Goal: Communication & Community: Participate in discussion

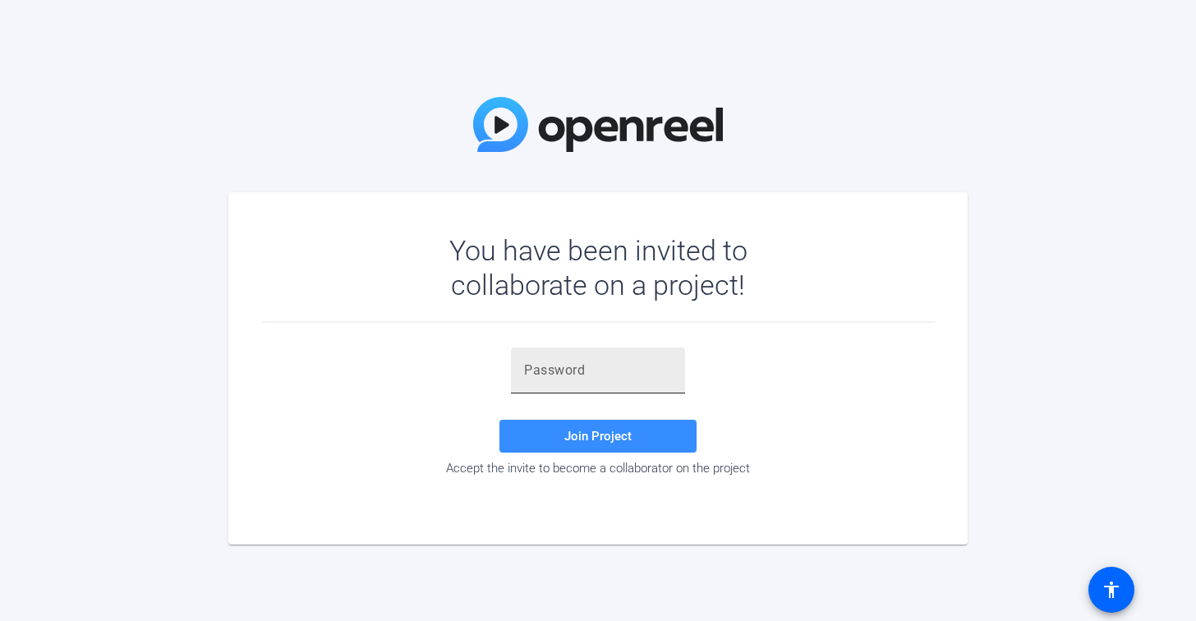
click at [573, 379] on input "text" at bounding box center [598, 371] width 148 height 20
paste input "3Ud8%l"
type input "3Ud8%l"
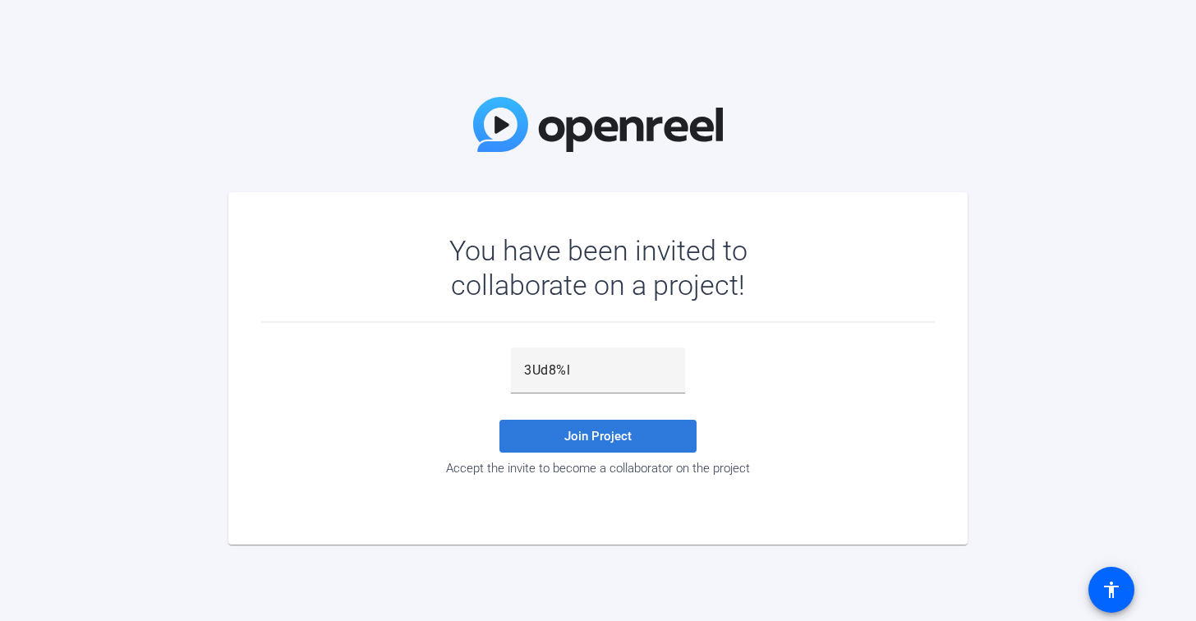
click at [603, 436] on span "Join Project" at bounding box center [597, 436] width 67 height 15
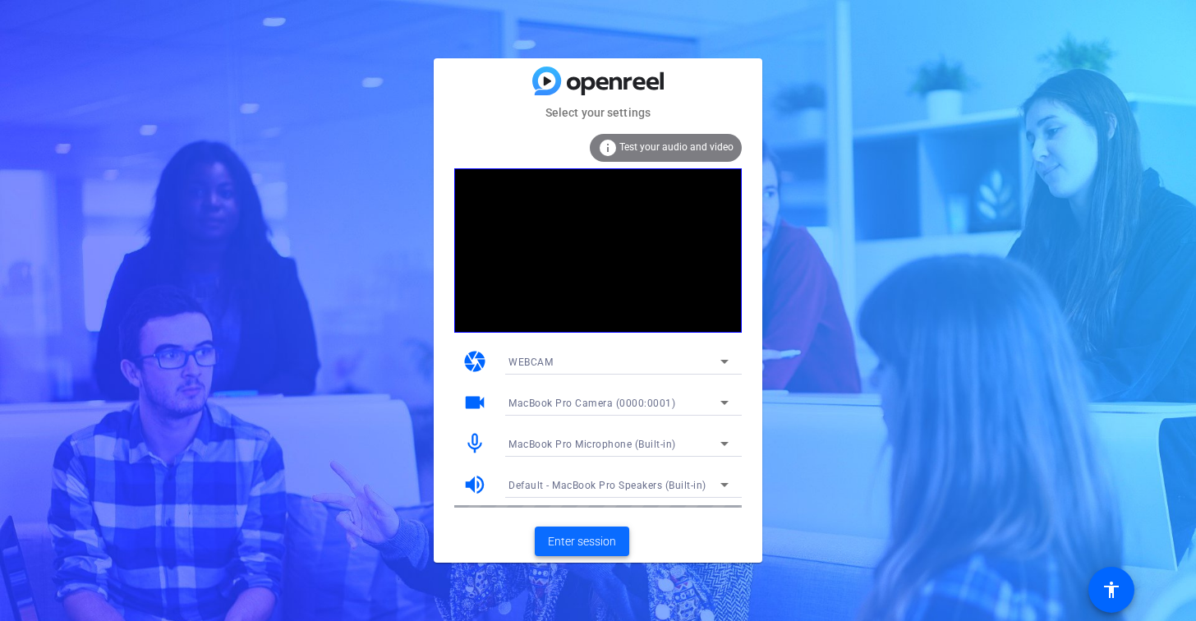
click at [568, 540] on span "Enter session" at bounding box center [582, 541] width 68 height 17
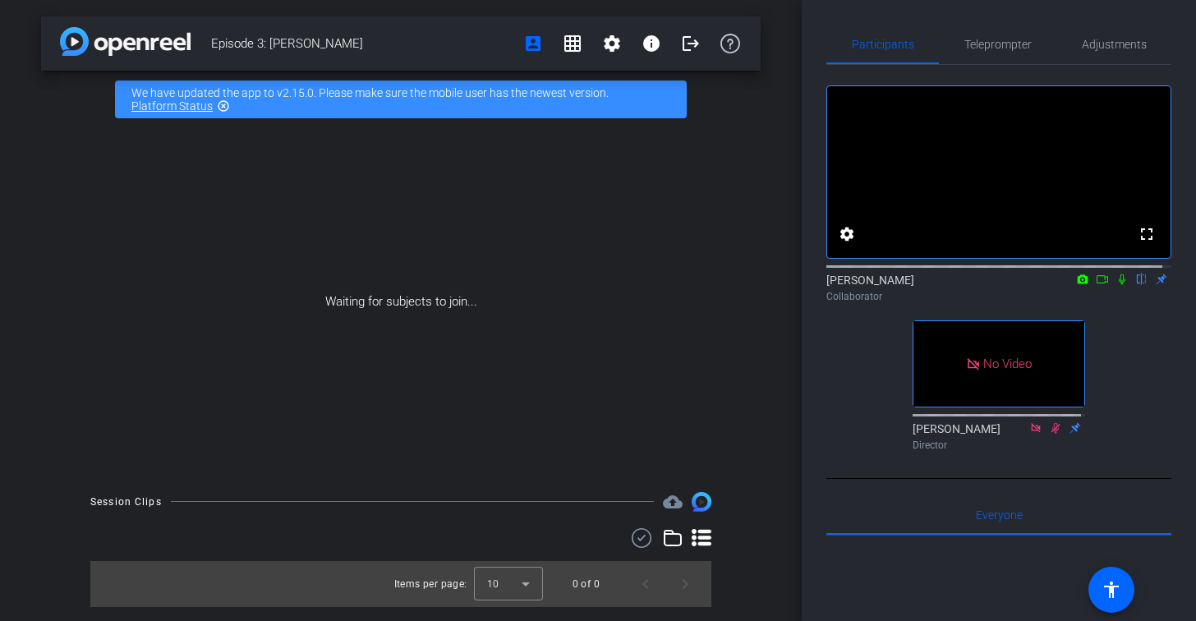
click at [1116, 285] on icon at bounding box center [1122, 280] width 13 height 12
click at [1096, 285] on icon at bounding box center [1102, 280] width 13 height 12
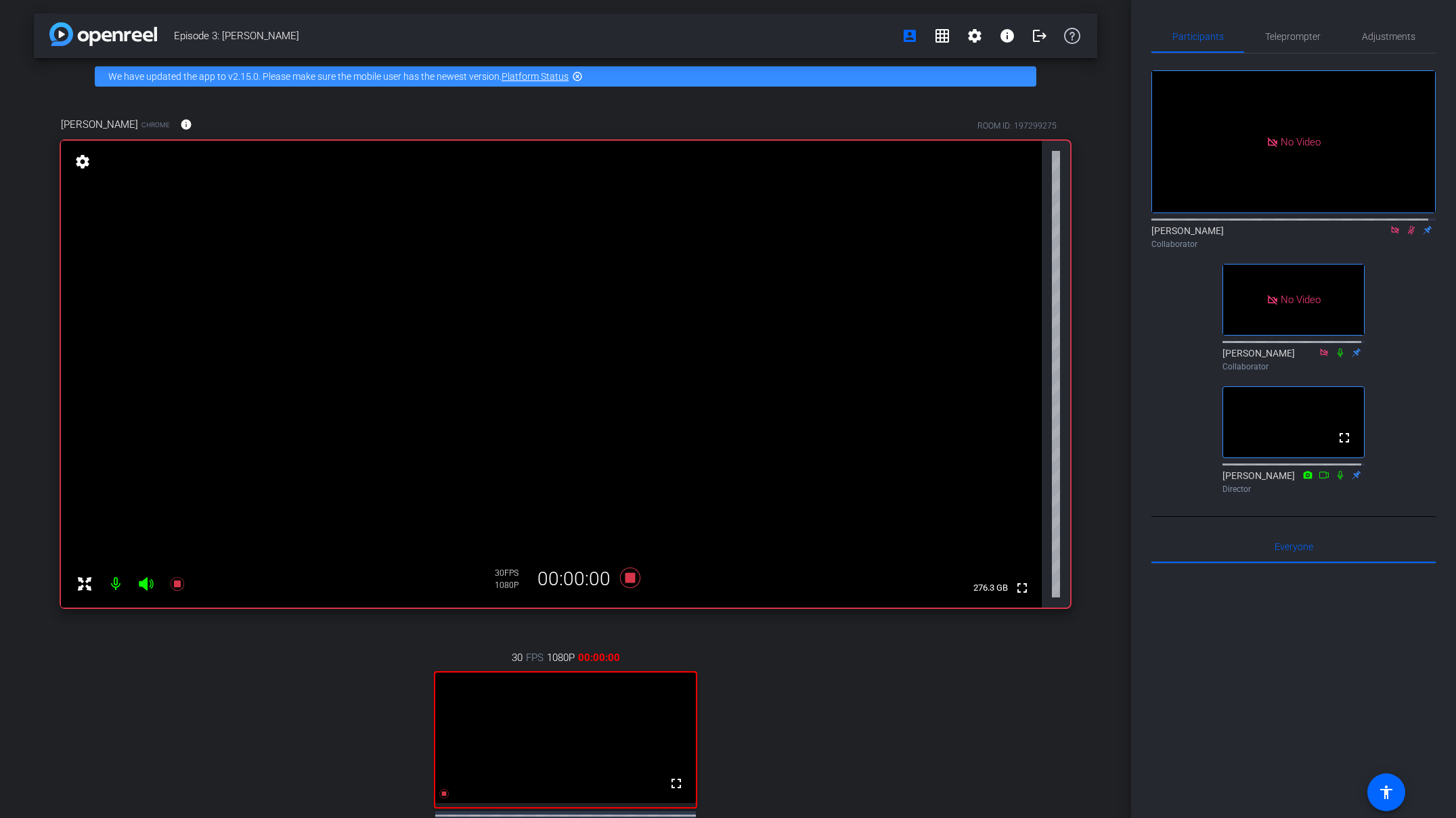
click at [985, 235] on icon at bounding box center [1394, 231] width 11 height 10
click at [985, 235] on icon at bounding box center [1379, 231] width 11 height 10
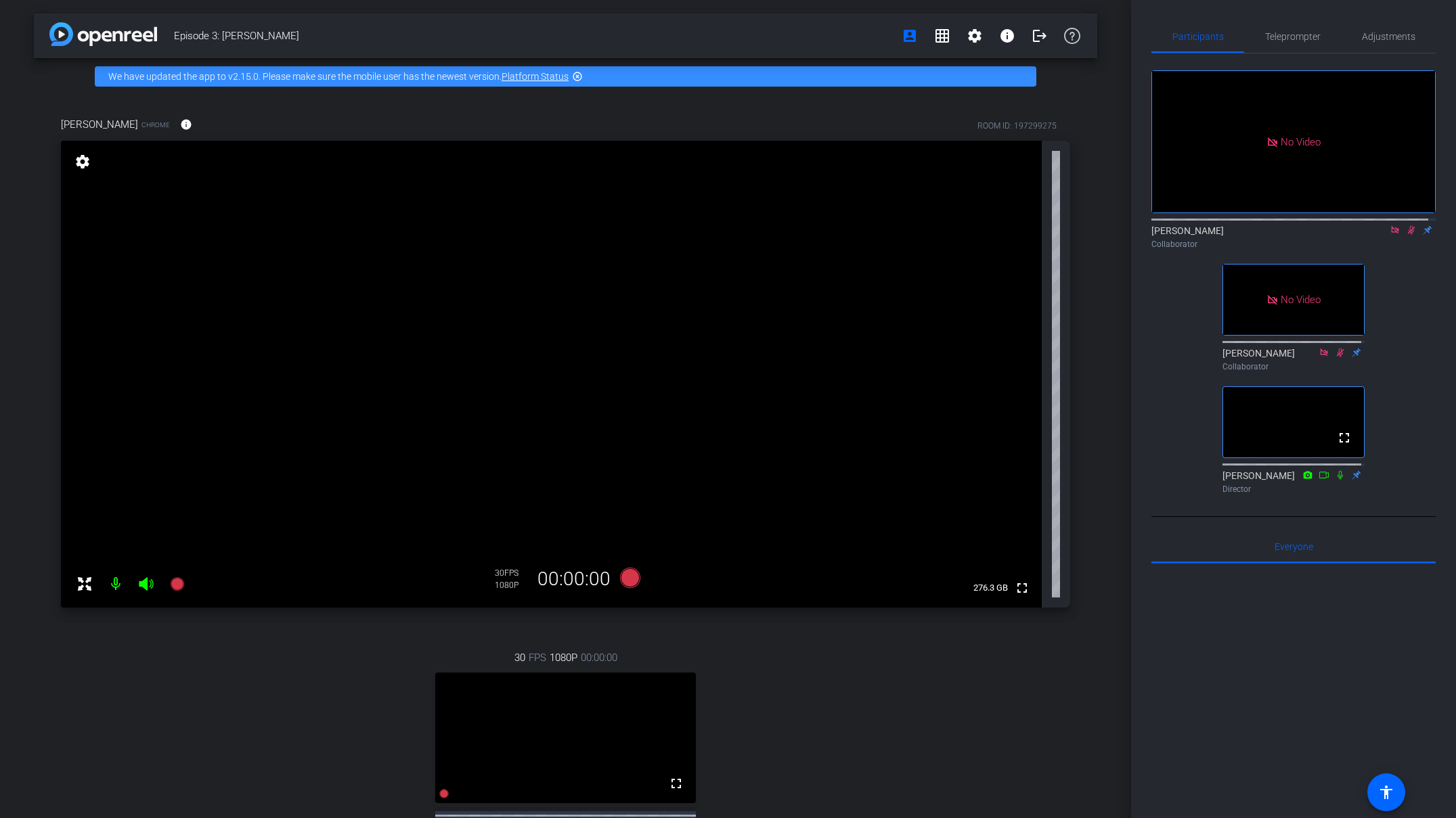
click at [985, 281] on div "No Video [PERSON_NAME] Collaborator No Video [PERSON_NAME] Collaborator fullscr…" at bounding box center [1293, 276] width 284 height 446
click at [985, 233] on icon at bounding box center [1394, 229] width 7 height 7
click at [985, 235] on icon at bounding box center [1394, 231] width 11 height 10
click at [985, 233] on icon at bounding box center [1379, 230] width 10 height 7
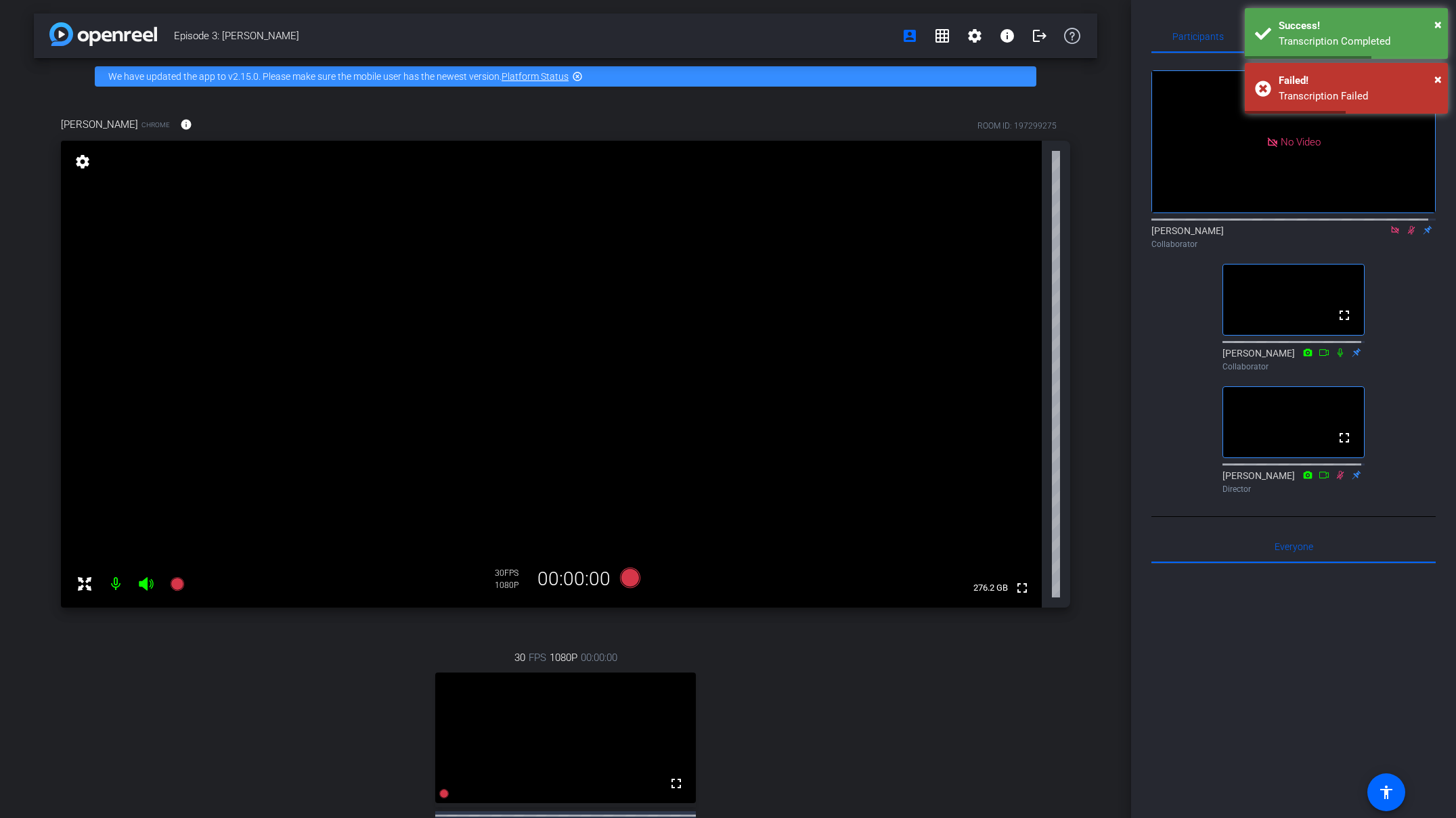
click at [985, 235] on icon at bounding box center [1412, 230] width 7 height 9
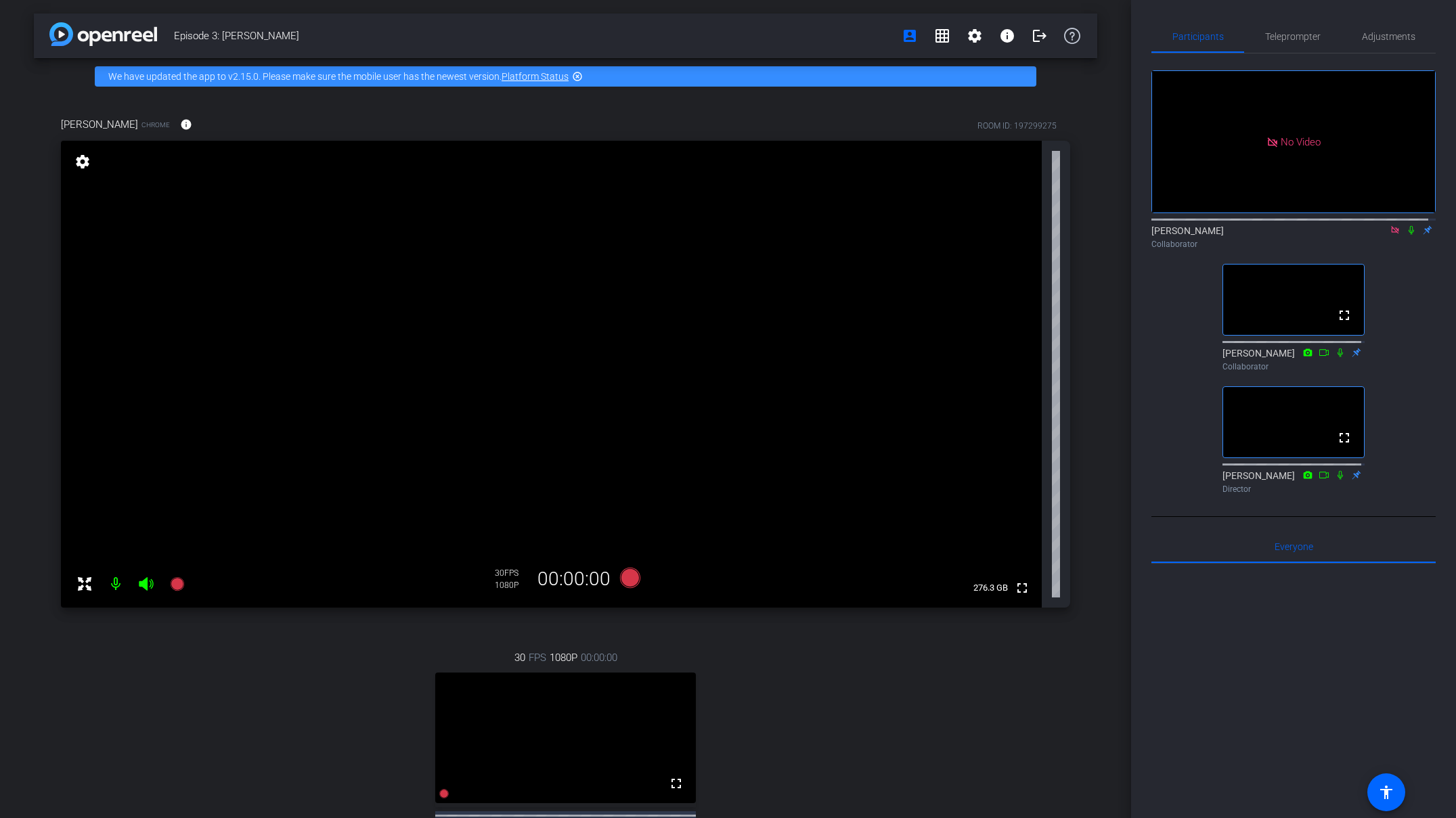
click at [985, 235] on icon at bounding box center [1411, 231] width 11 height 10
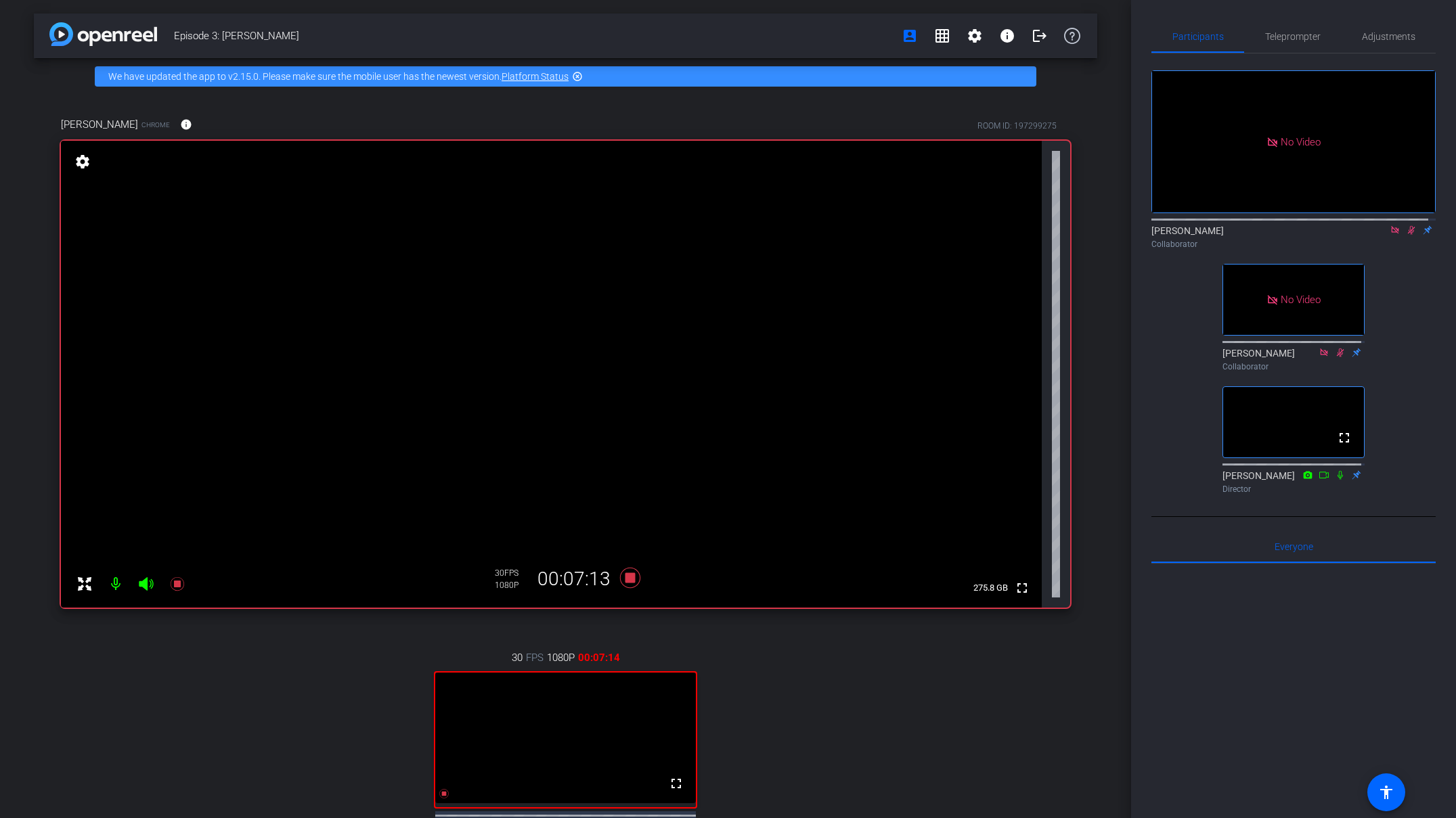
click at [985, 233] on icon at bounding box center [1394, 229] width 7 height 7
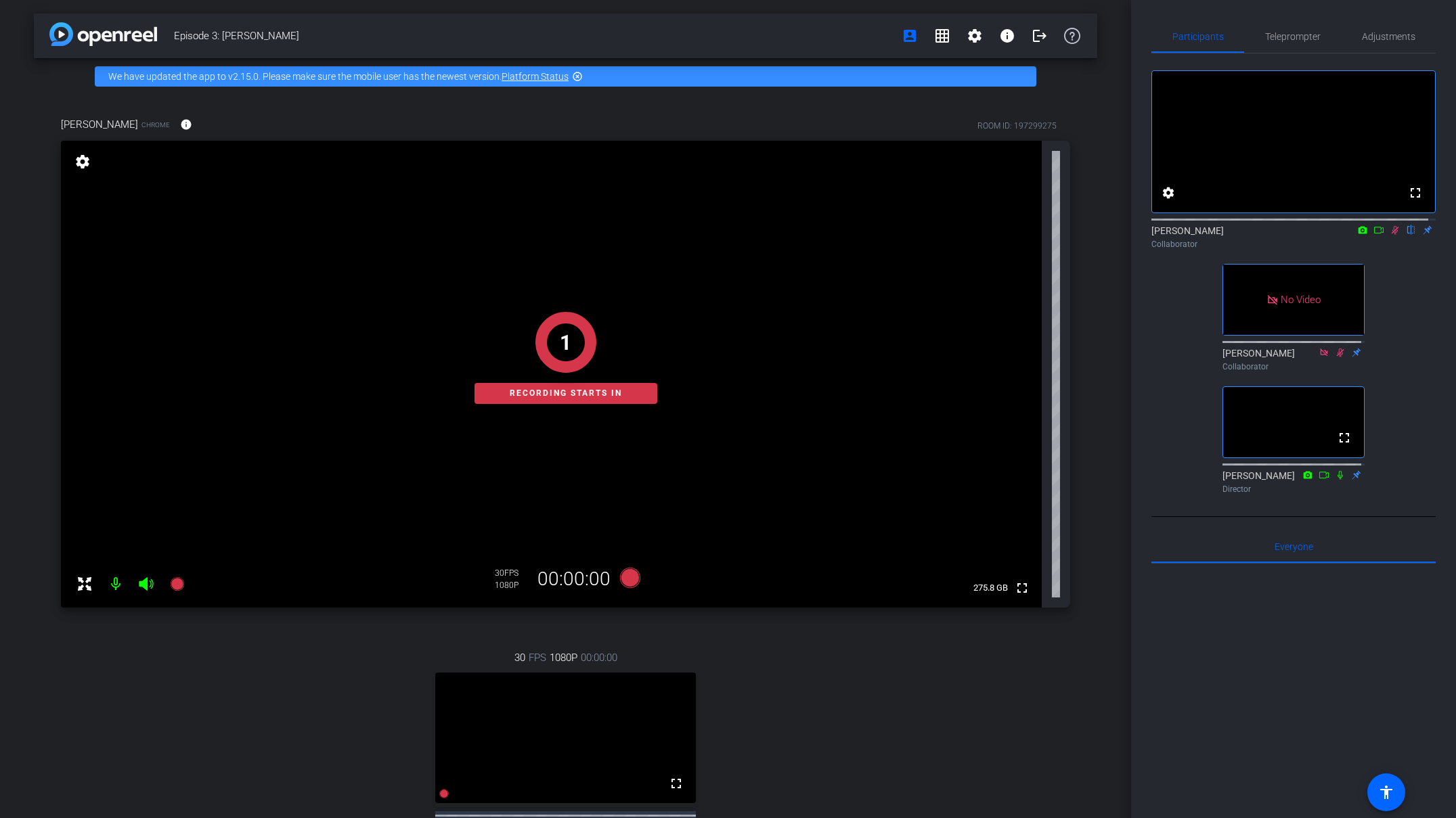
click at [985, 235] on icon at bounding box center [1379, 231] width 11 height 10
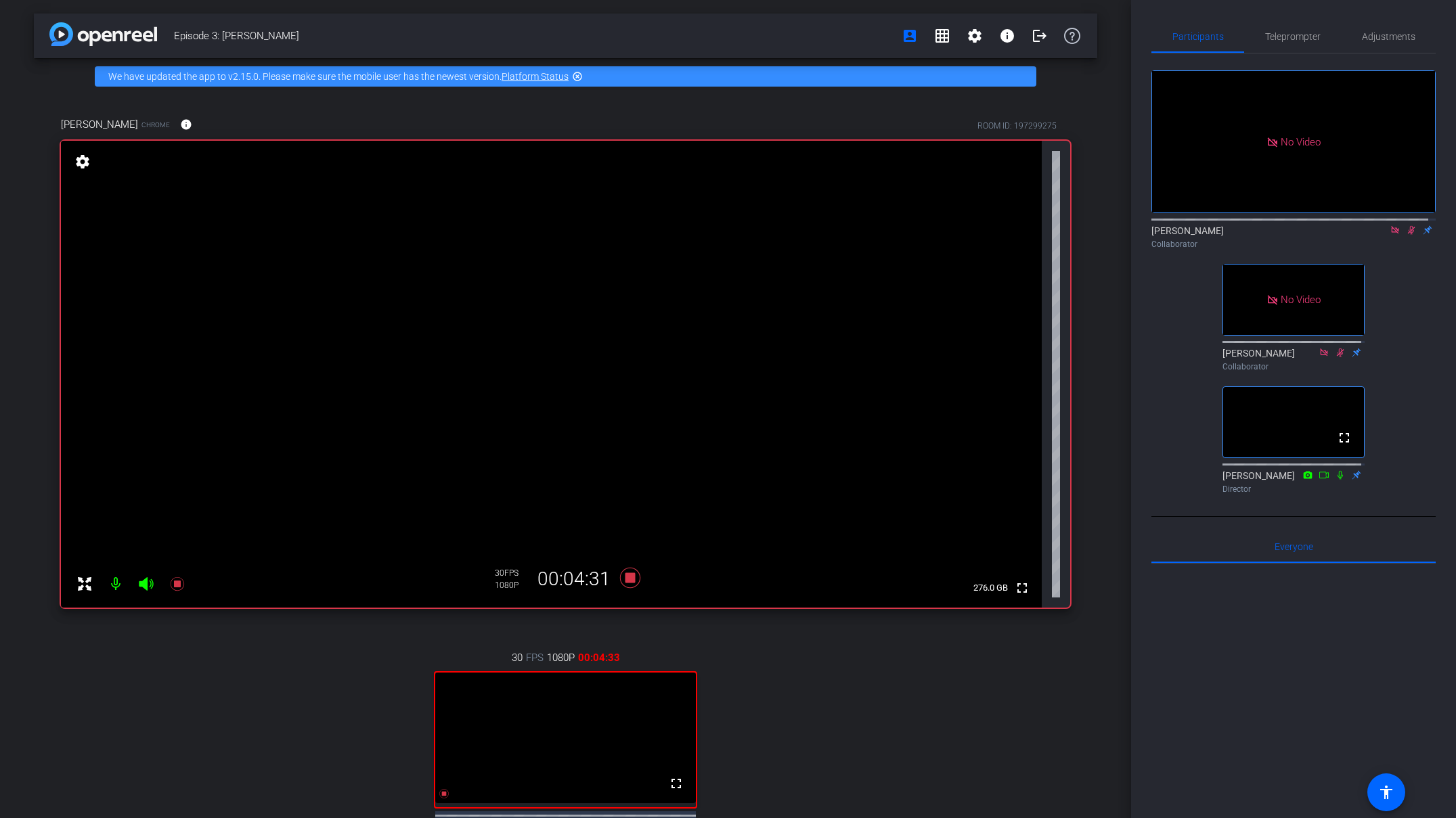
click at [985, 235] on icon at bounding box center [1394, 231] width 11 height 10
click at [985, 235] on icon at bounding box center [1395, 230] width 7 height 9
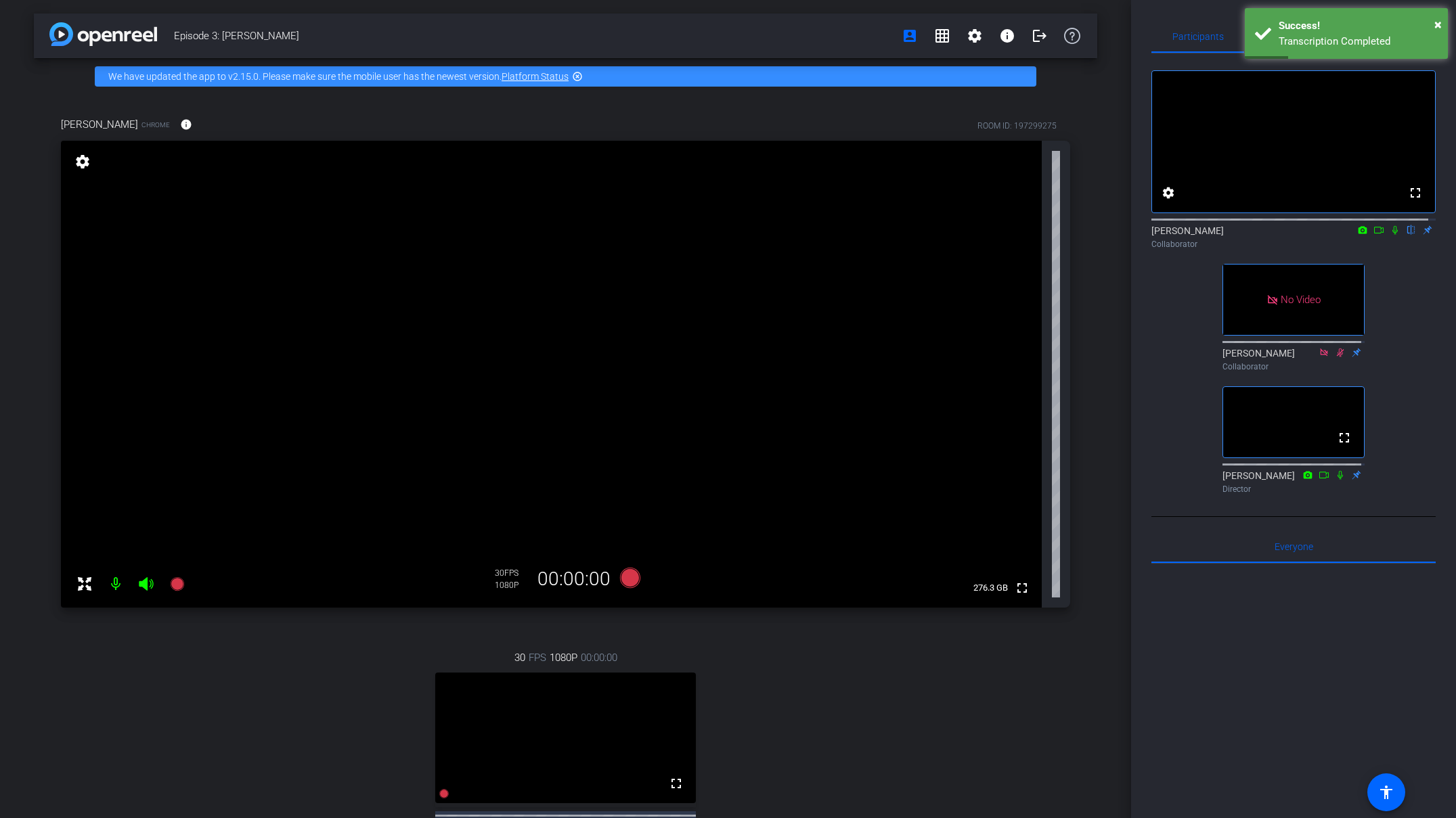
click at [985, 235] on icon at bounding box center [1395, 230] width 6 height 9
click at [985, 235] on icon at bounding box center [1379, 231] width 11 height 10
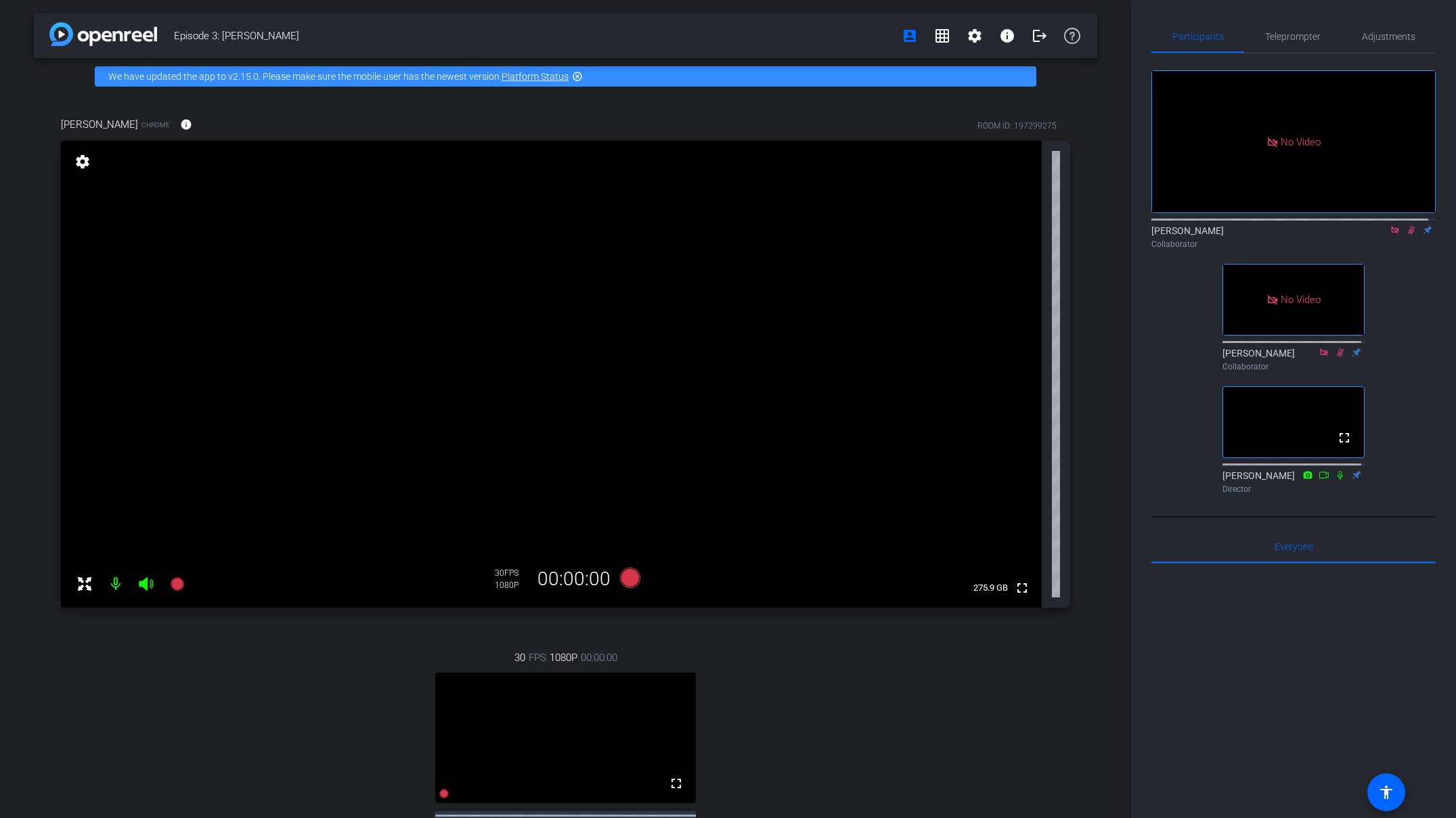
click at [985, 233] on icon at bounding box center [1394, 229] width 7 height 7
click at [985, 235] on icon at bounding box center [1394, 231] width 11 height 10
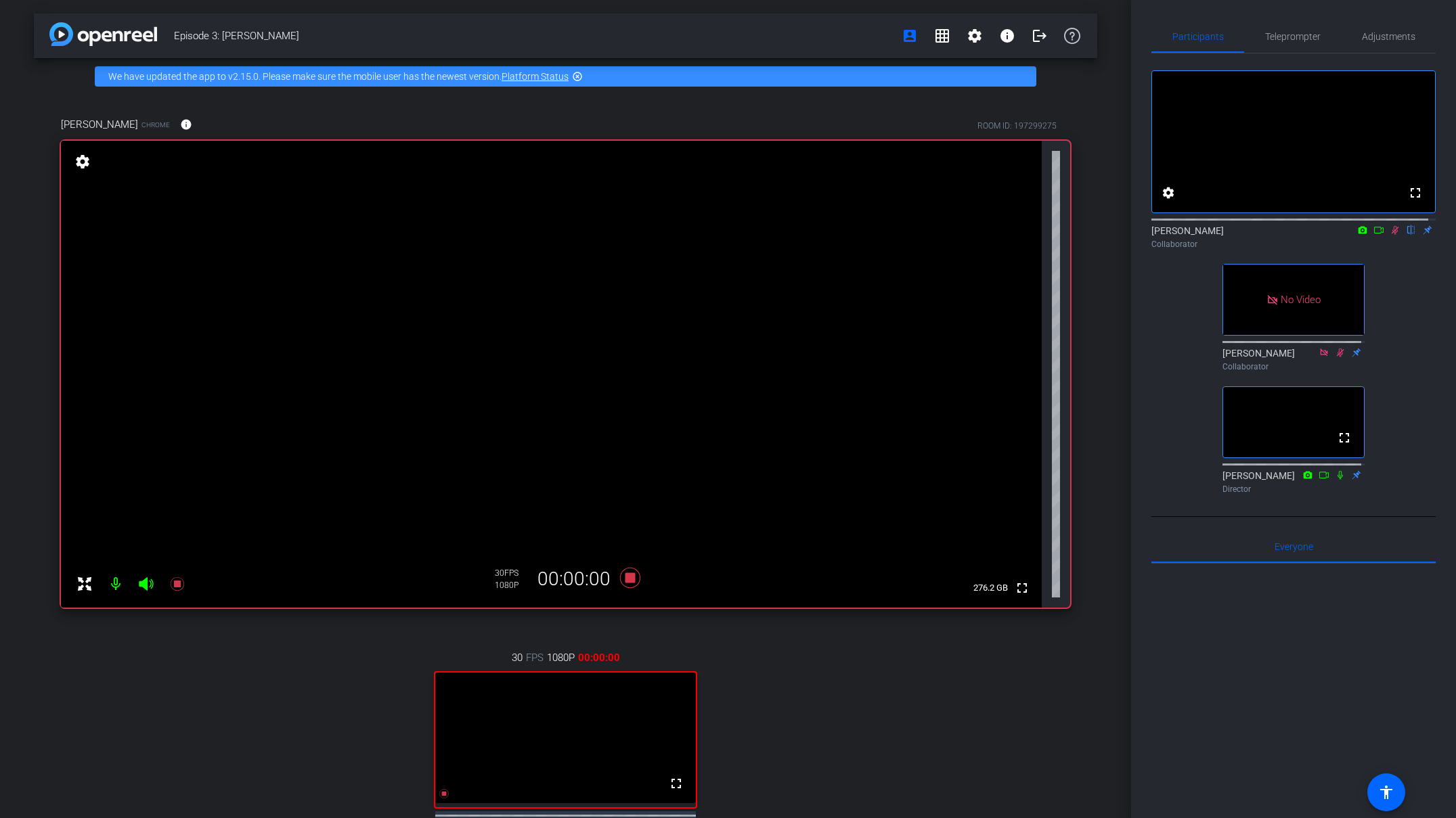
click at [985, 235] on icon at bounding box center [1379, 231] width 11 height 10
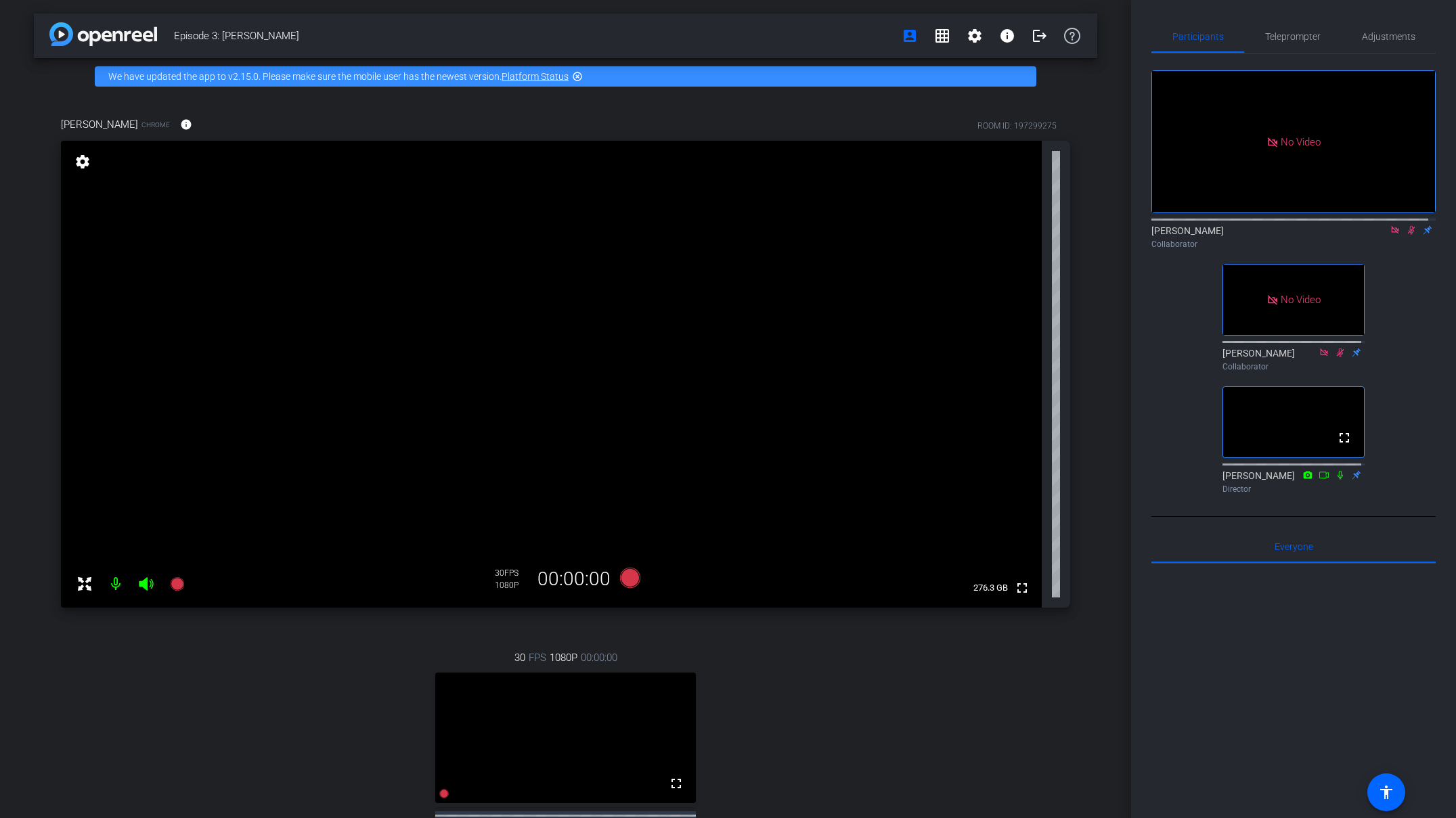
click at [985, 233] on icon at bounding box center [1394, 229] width 7 height 7
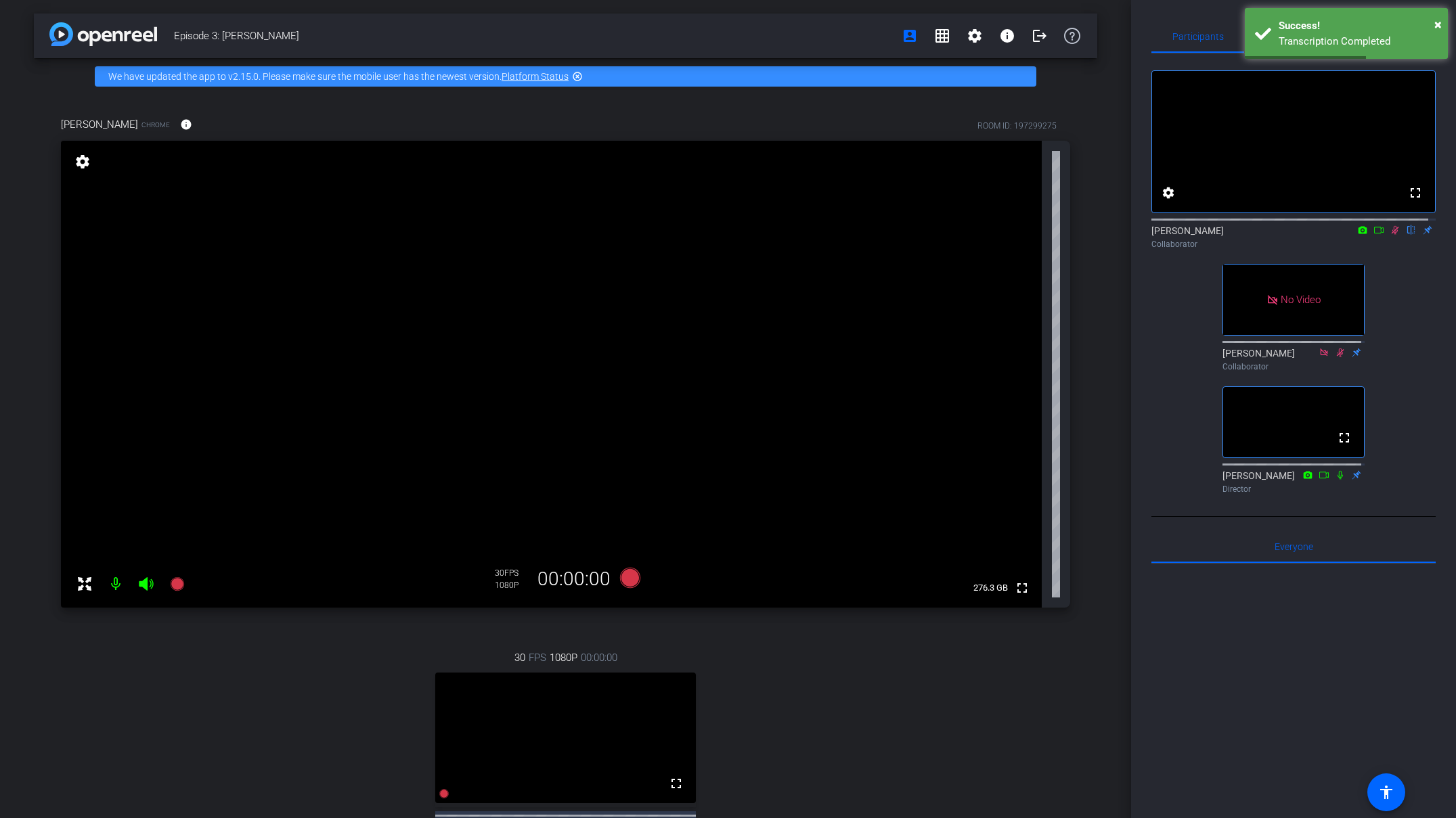
click at [985, 235] on icon at bounding box center [1395, 230] width 7 height 9
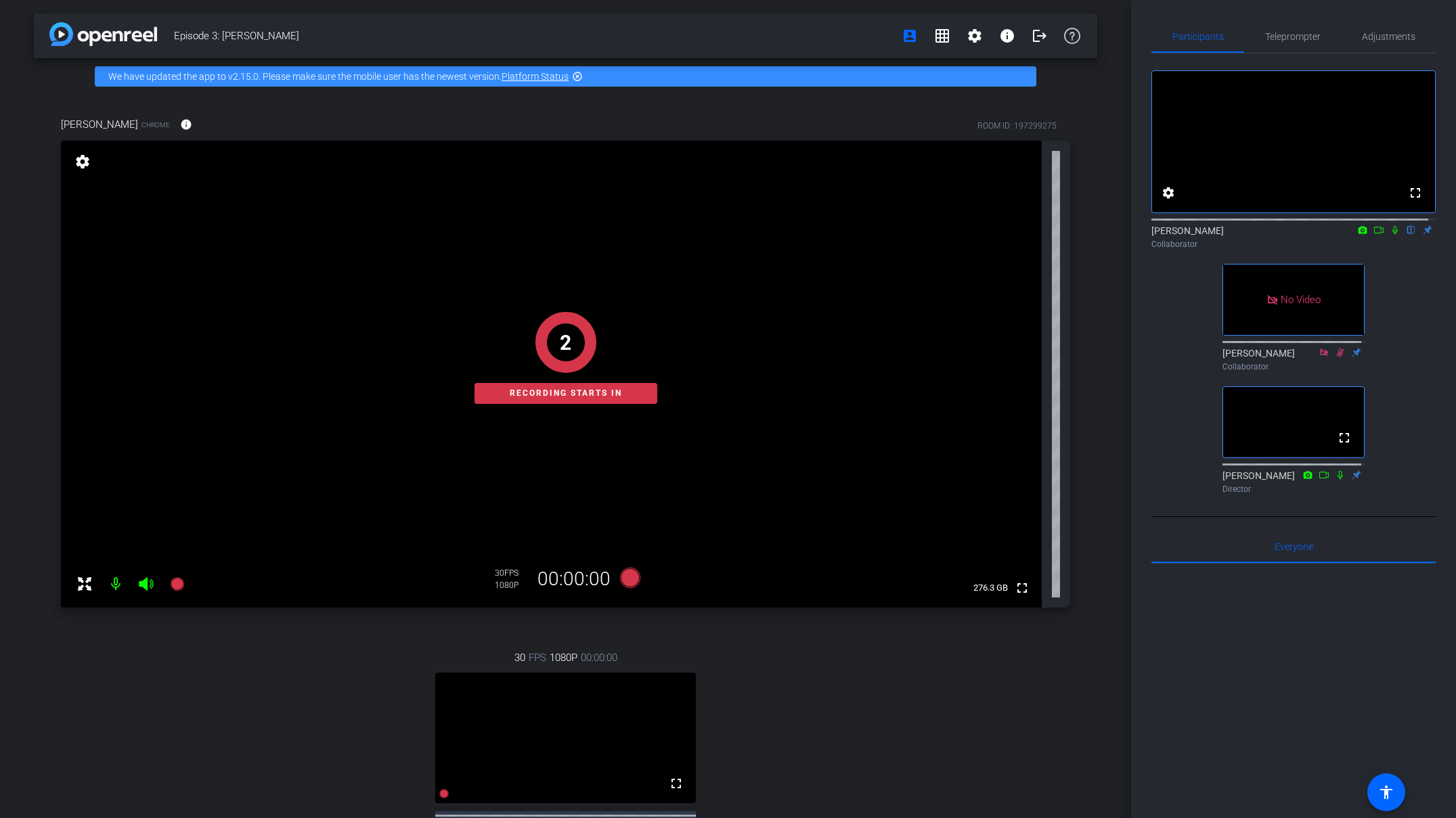
click at [985, 235] on icon at bounding box center [1394, 231] width 11 height 10
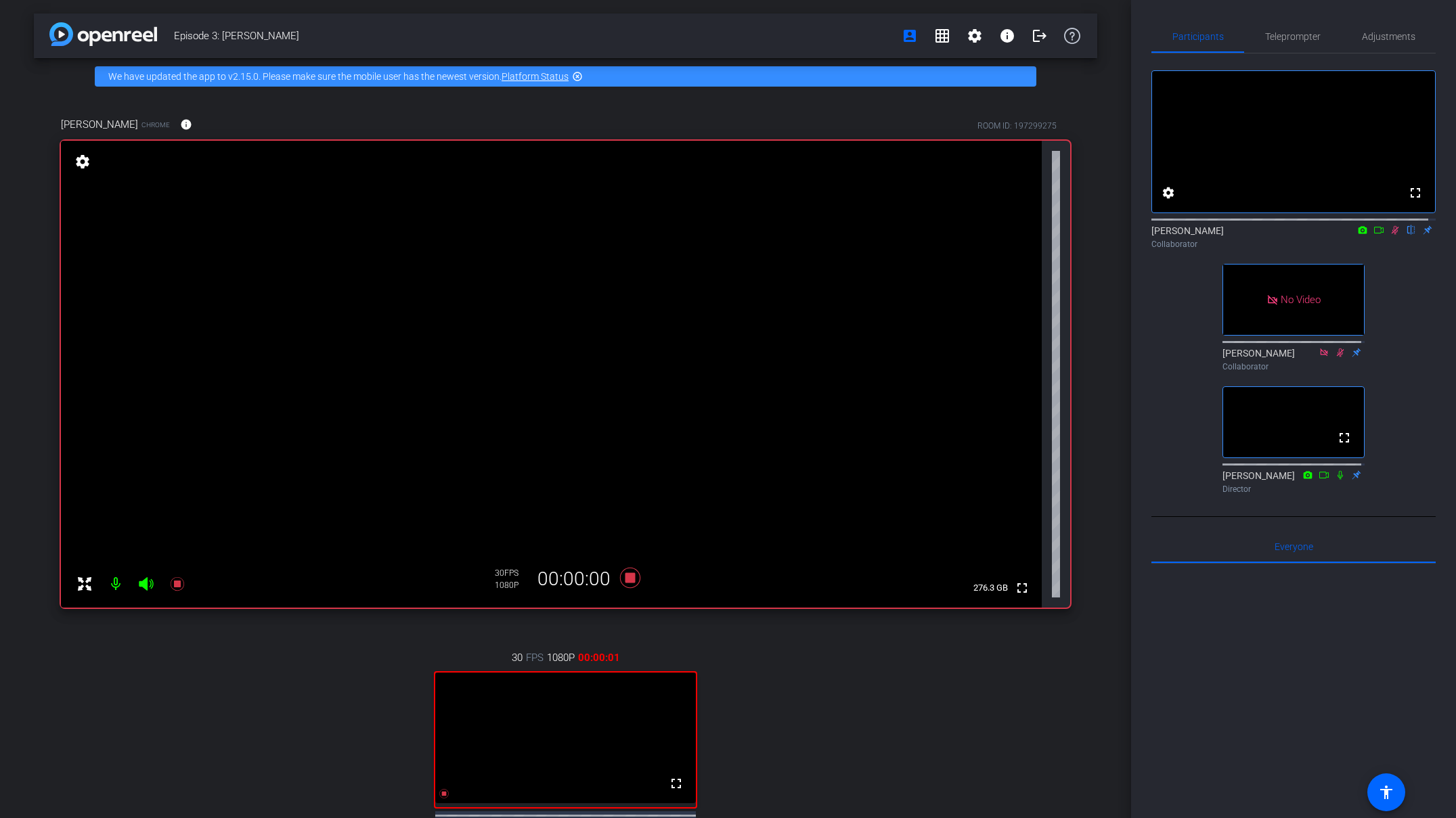
click at [985, 235] on icon at bounding box center [1394, 231] width 11 height 10
click at [985, 235] on icon at bounding box center [1379, 231] width 11 height 10
click at [985, 235] on icon at bounding box center [1411, 231] width 11 height 10
click at [985, 233] on icon at bounding box center [1394, 229] width 7 height 7
click at [985, 235] on icon at bounding box center [1395, 230] width 7 height 9
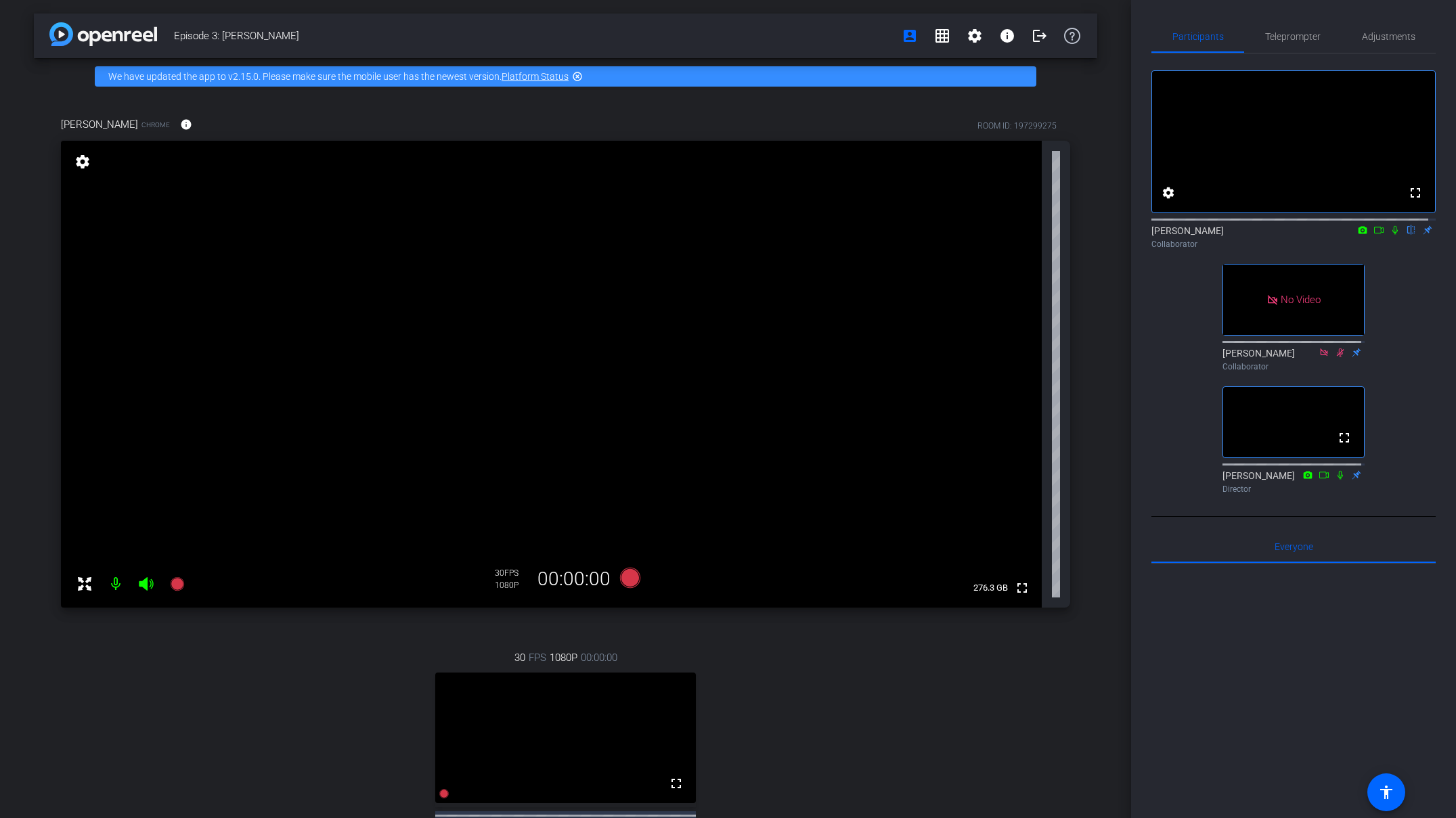
click at [985, 235] on icon at bounding box center [1379, 231] width 11 height 10
click at [985, 235] on icon at bounding box center [1411, 231] width 11 height 10
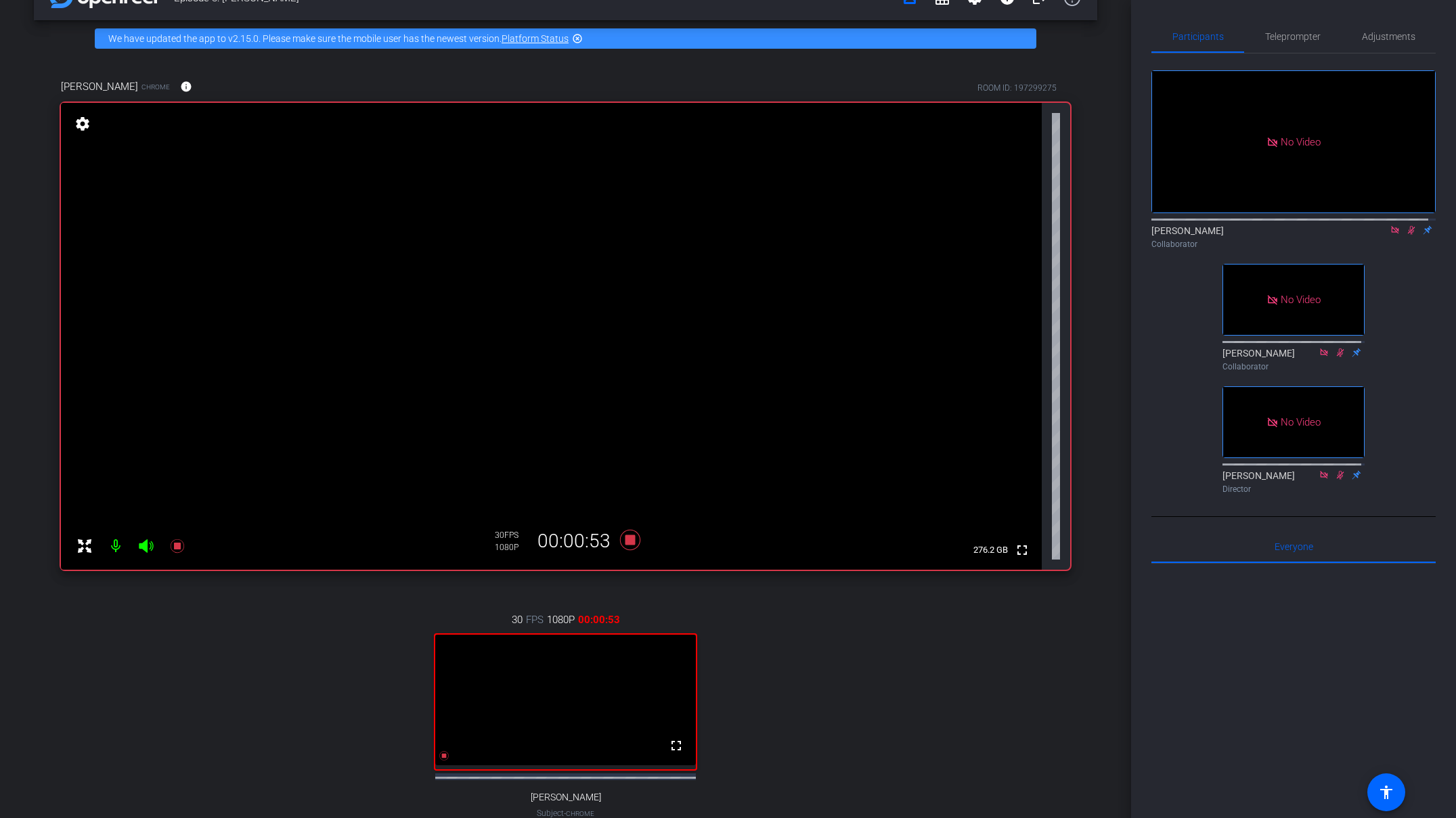
scroll to position [40, 0]
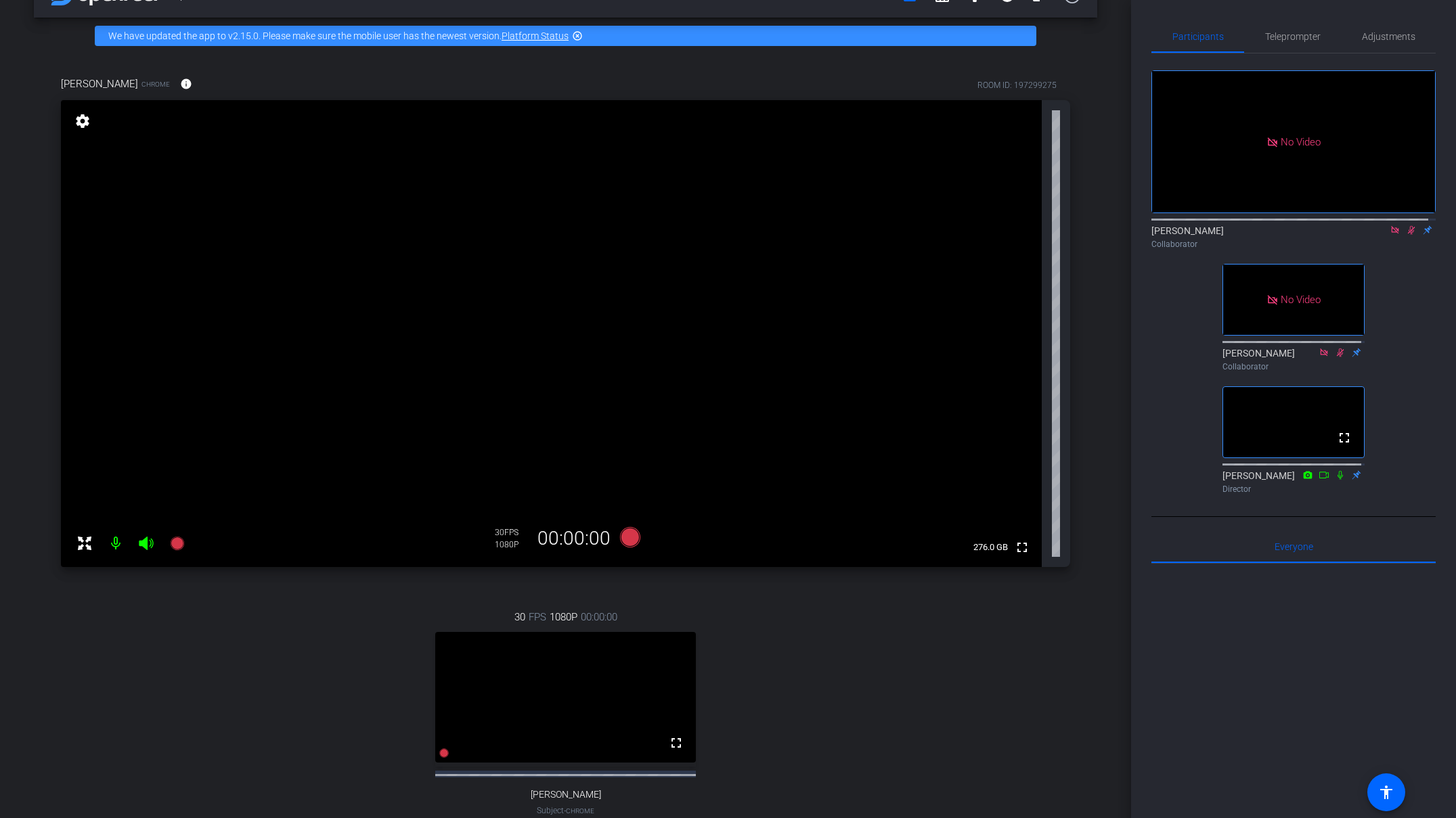
click at [985, 233] on icon at bounding box center [1394, 229] width 7 height 7
click at [985, 235] on icon at bounding box center [1395, 230] width 7 height 9
click at [985, 235] on icon at bounding box center [1379, 231] width 11 height 10
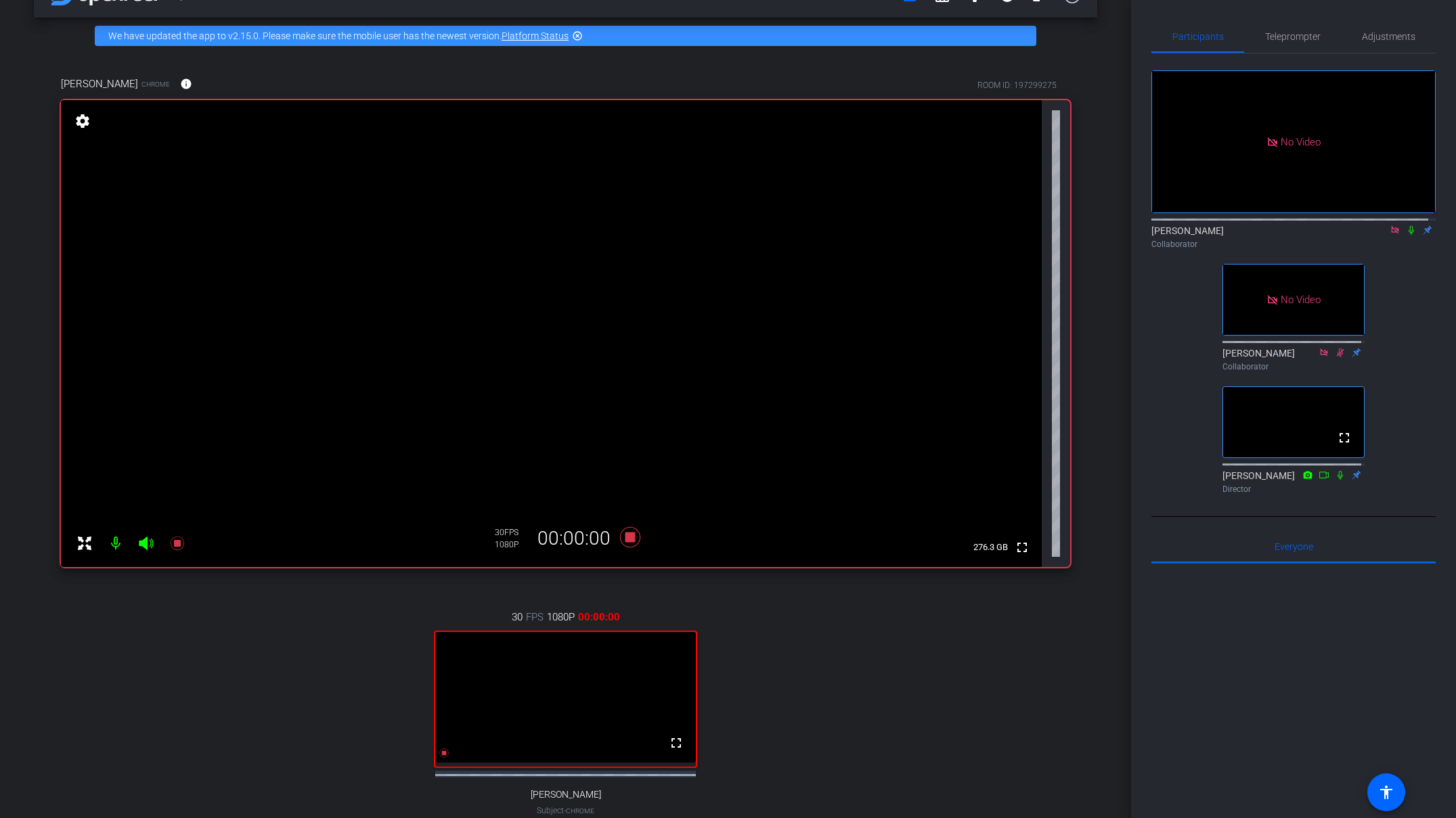
click at [985, 235] on icon at bounding box center [1411, 230] width 6 height 9
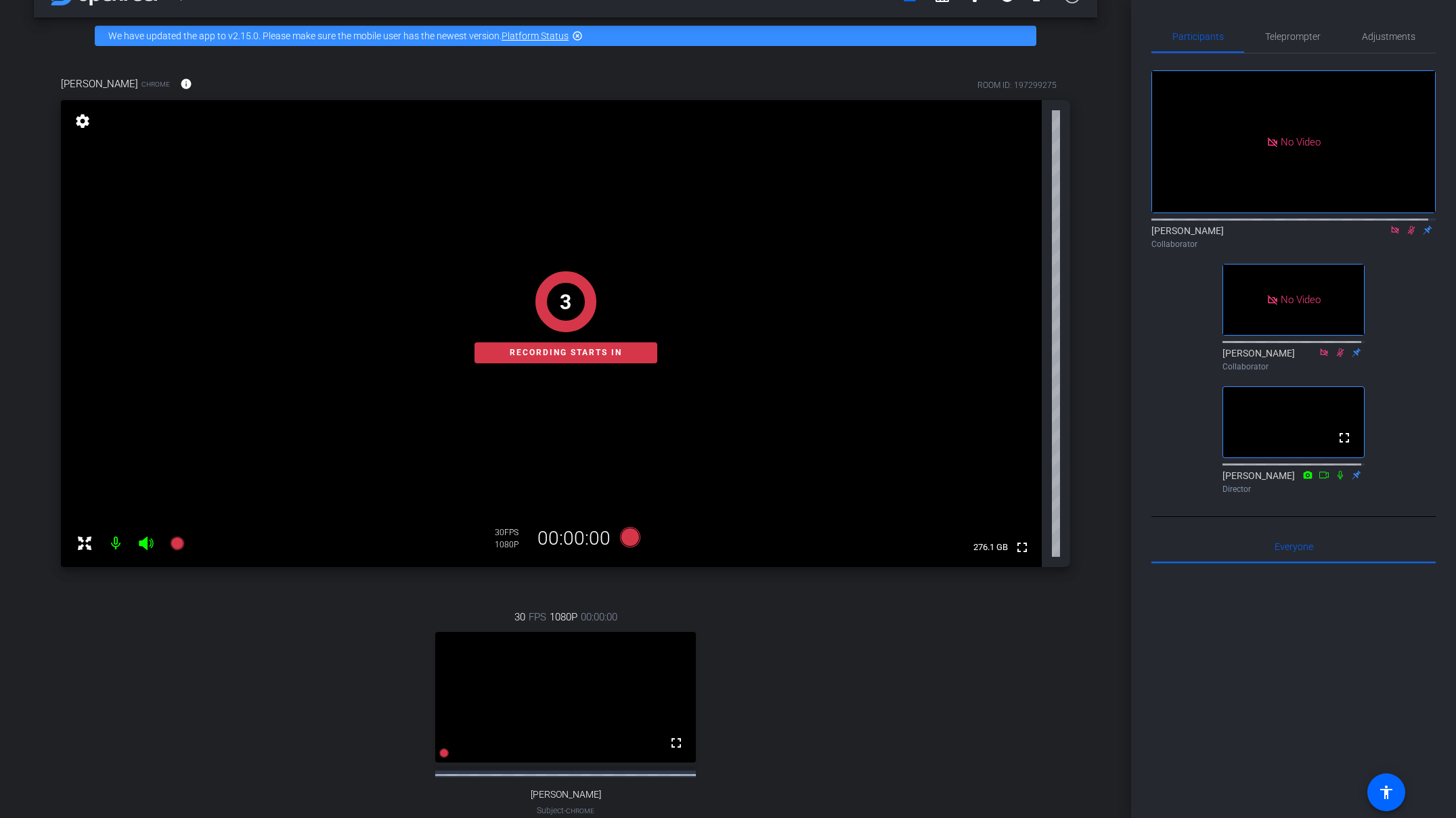
click at [985, 235] on icon at bounding box center [1394, 231] width 11 height 10
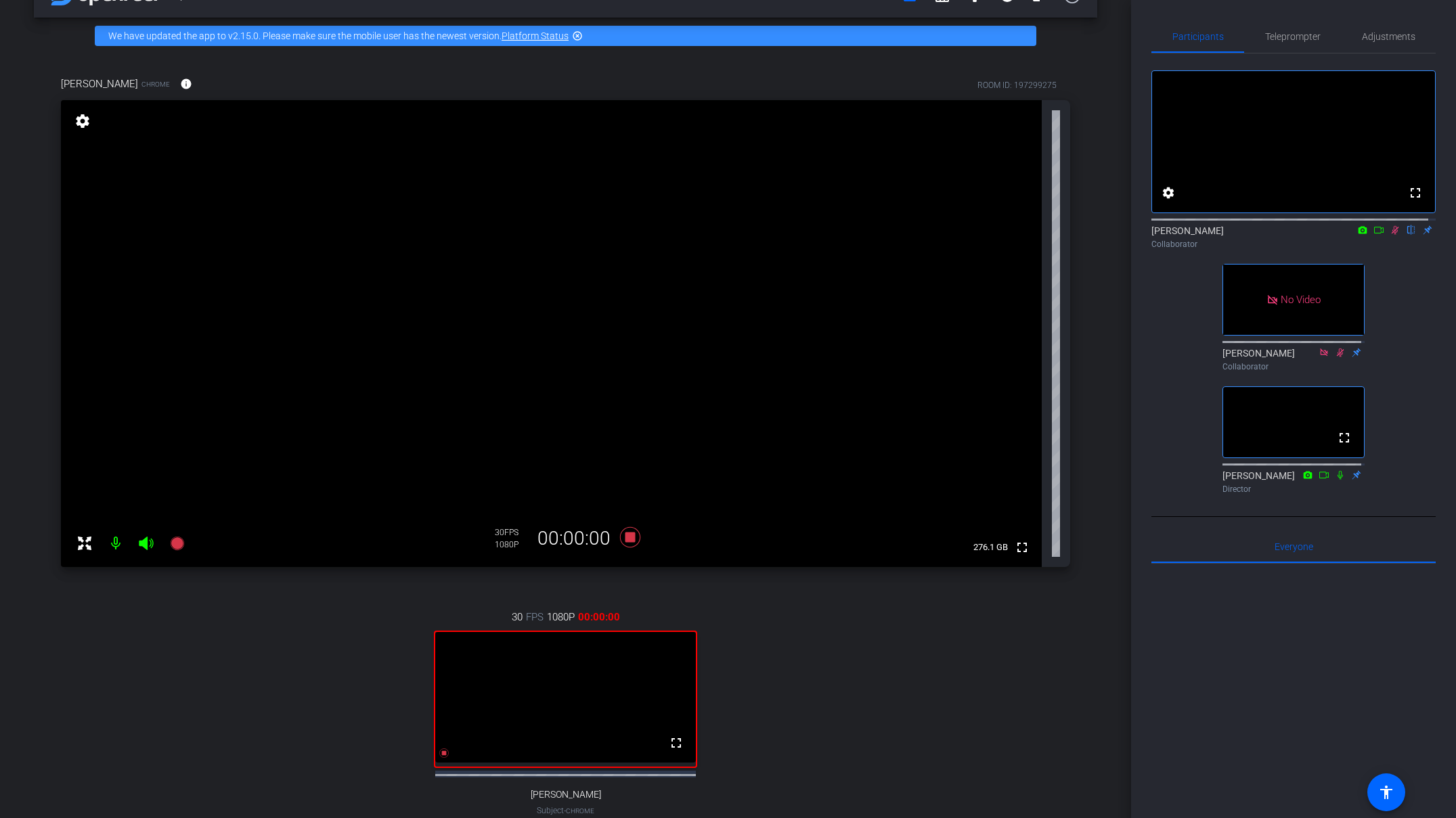
click at [985, 235] on icon at bounding box center [1379, 231] width 11 height 10
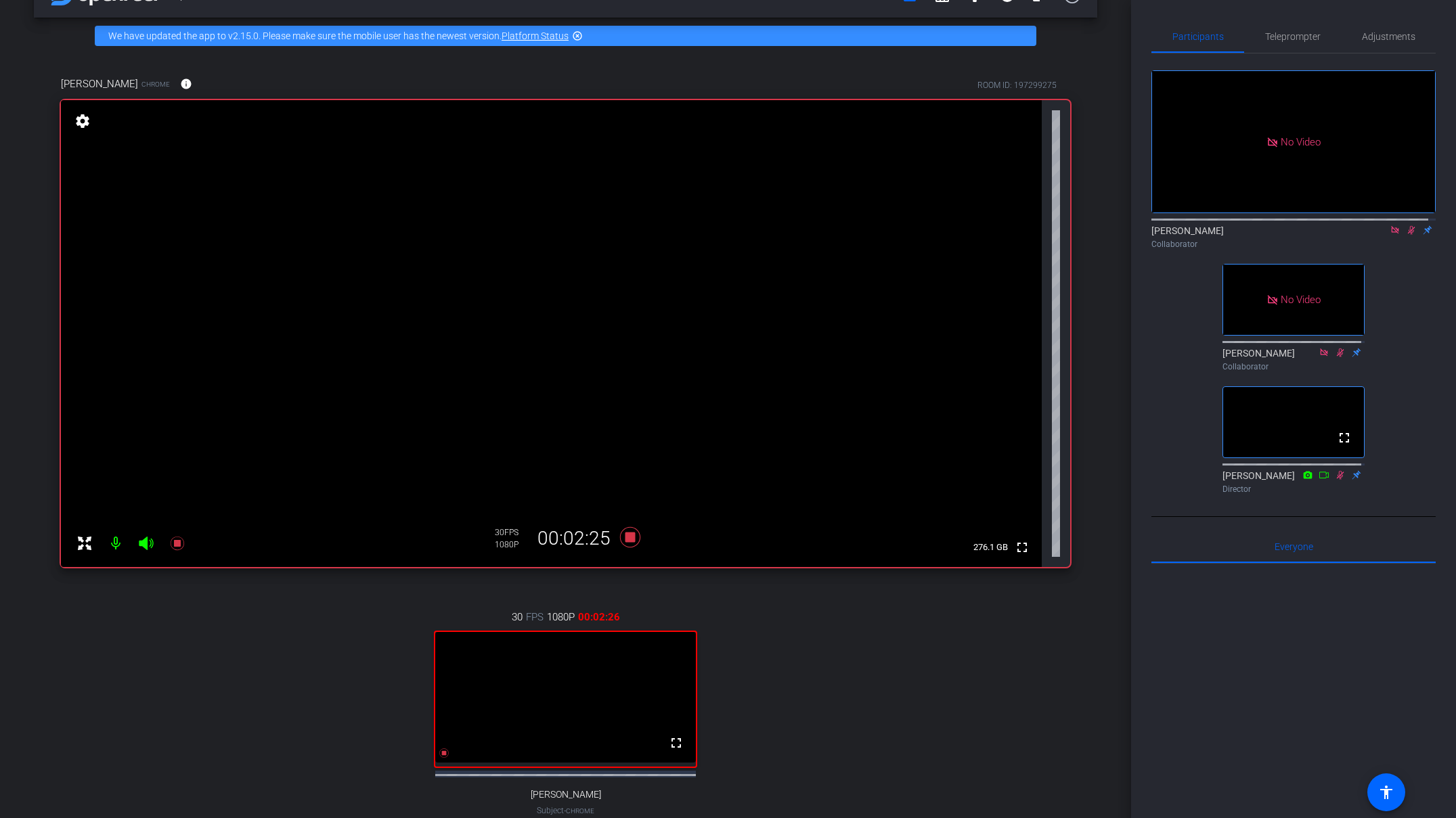
click at [985, 235] on icon at bounding box center [1394, 231] width 11 height 10
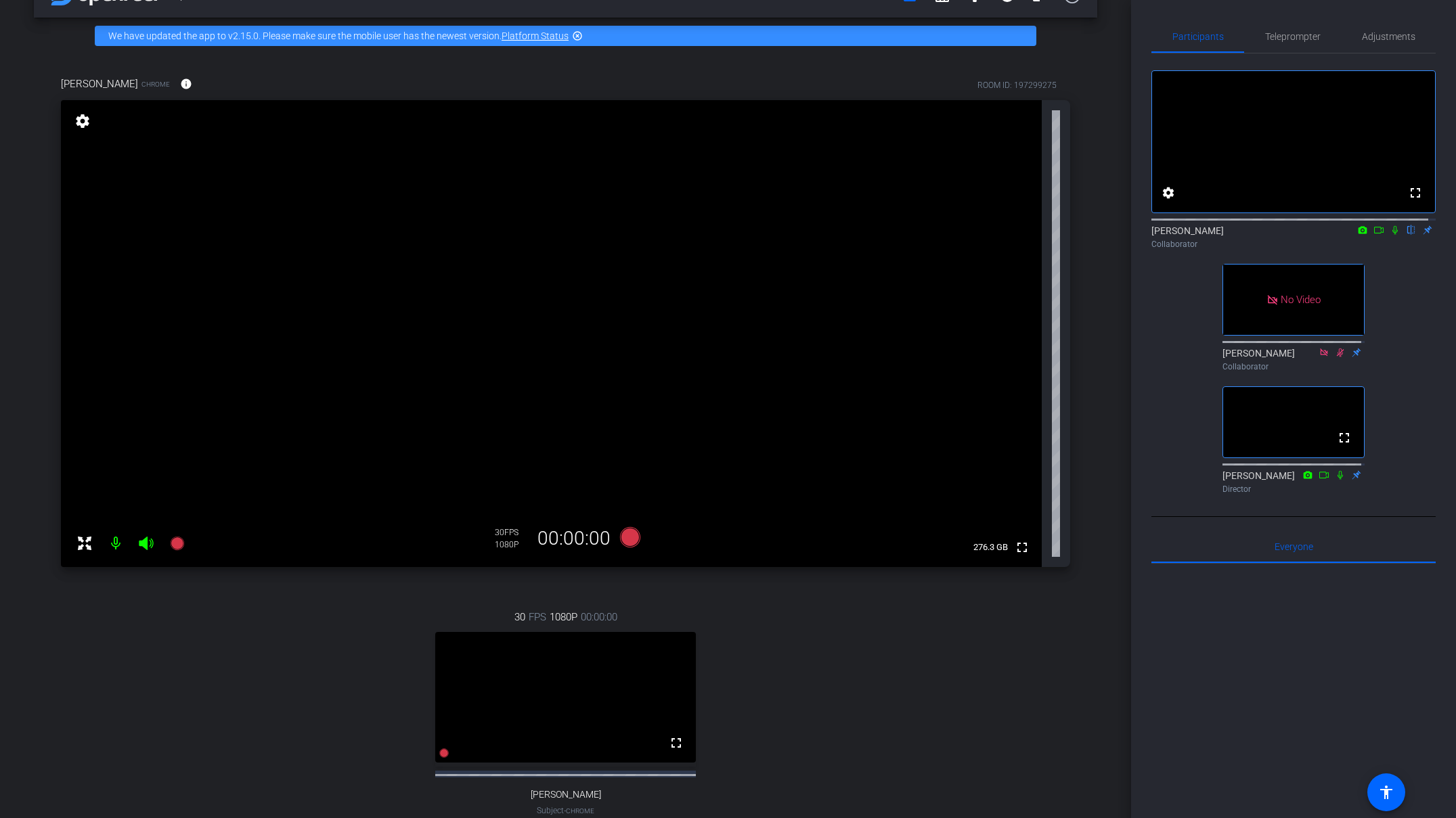
click at [985, 233] on icon at bounding box center [1379, 230] width 10 height 7
click at [985, 235] on icon at bounding box center [1411, 230] width 6 height 9
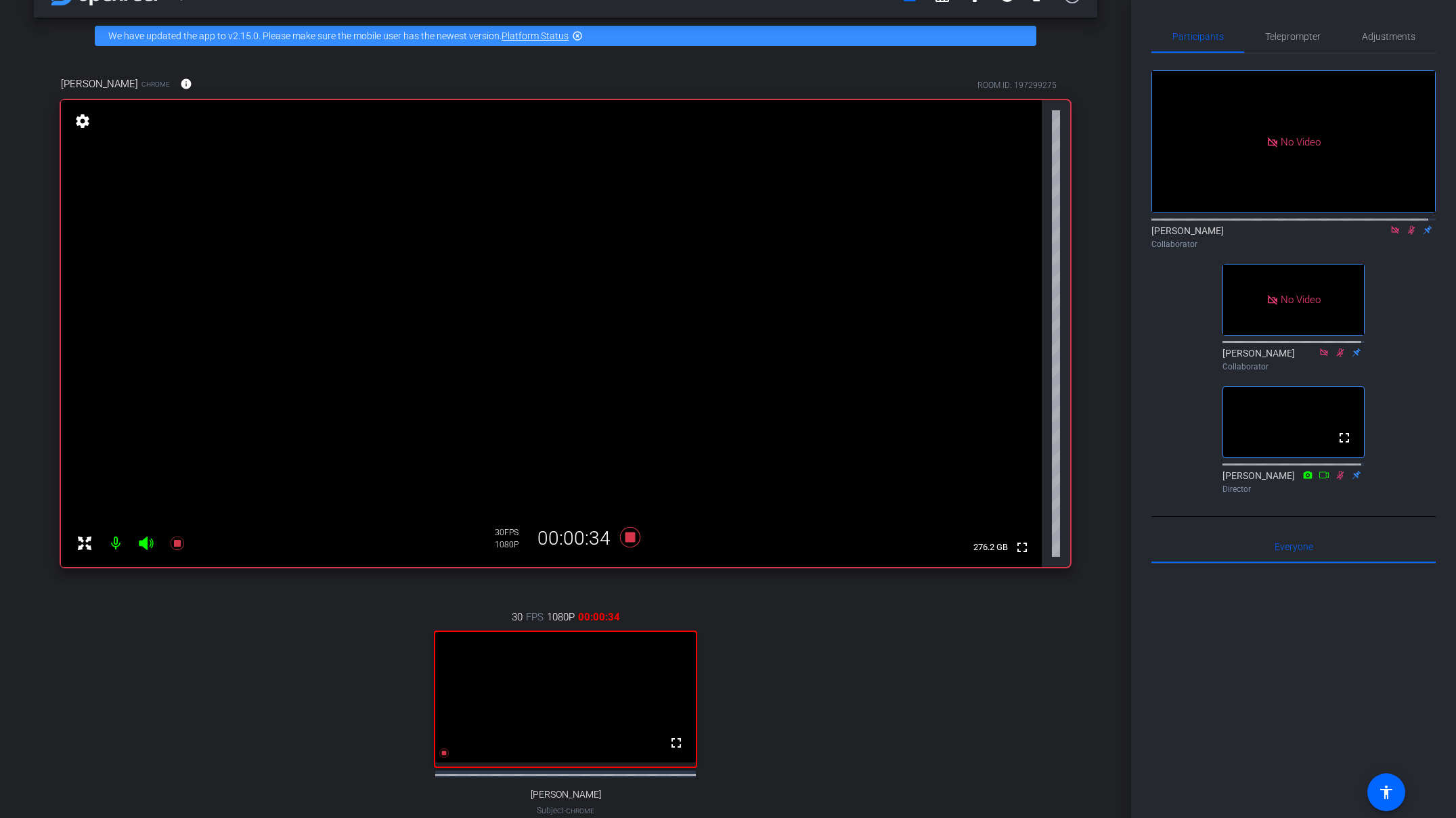
click at [985, 233] on icon at bounding box center [1394, 229] width 7 height 7
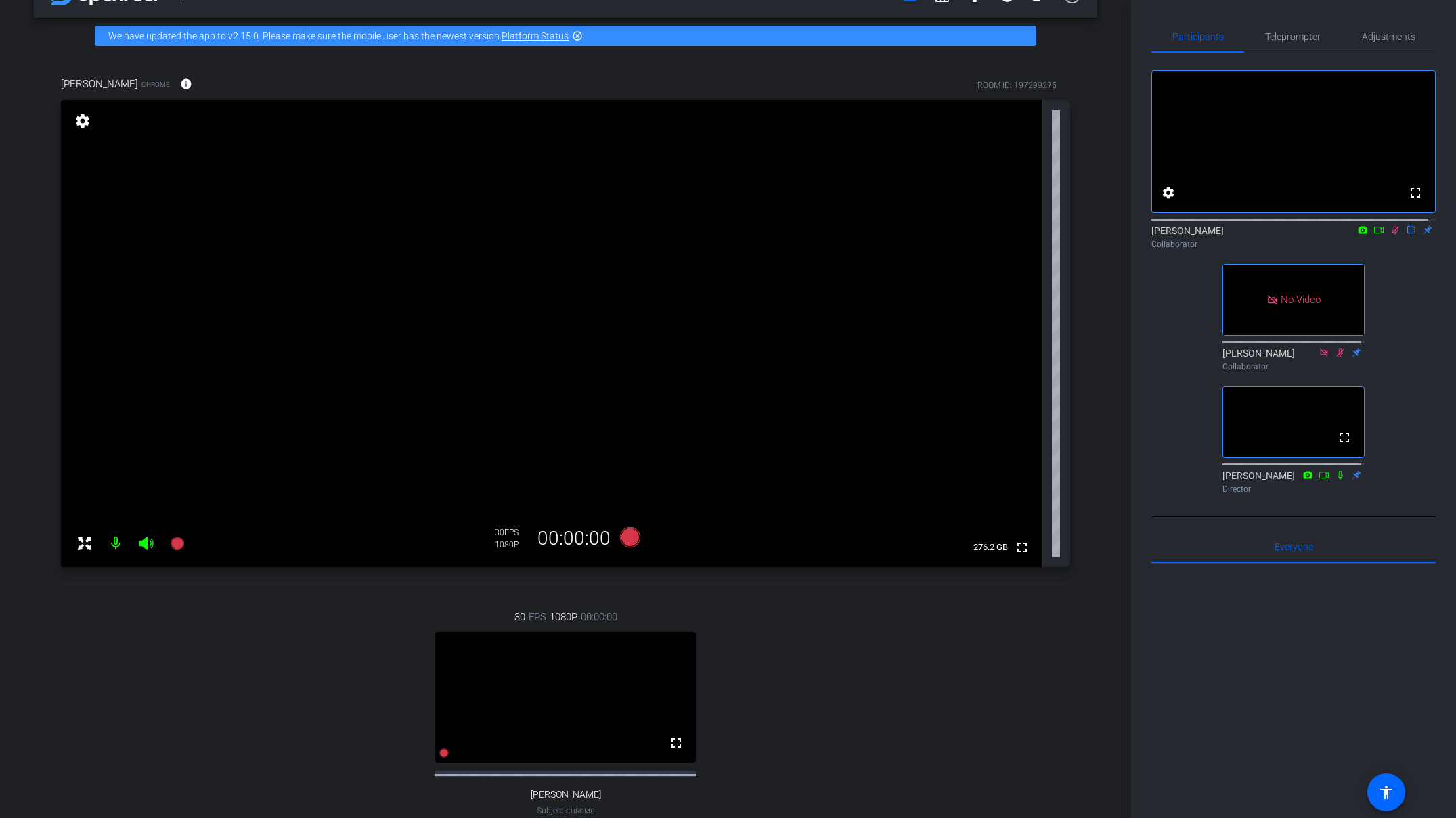
click at [985, 235] on icon at bounding box center [1394, 231] width 11 height 10
click at [985, 235] on icon at bounding box center [1379, 231] width 11 height 10
click at [985, 235] on icon at bounding box center [1411, 230] width 6 height 9
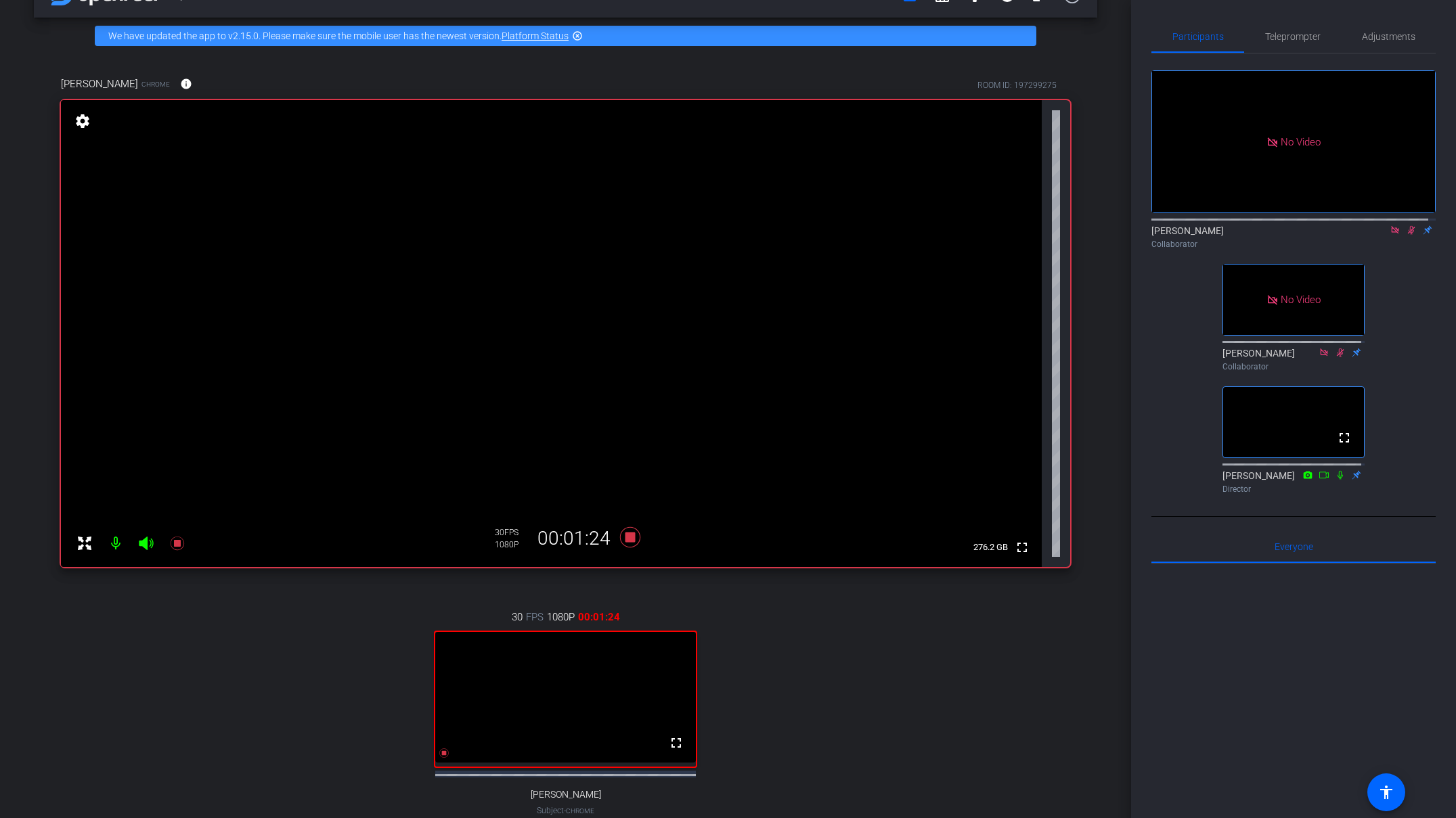
click at [985, 235] on icon at bounding box center [1394, 231] width 11 height 10
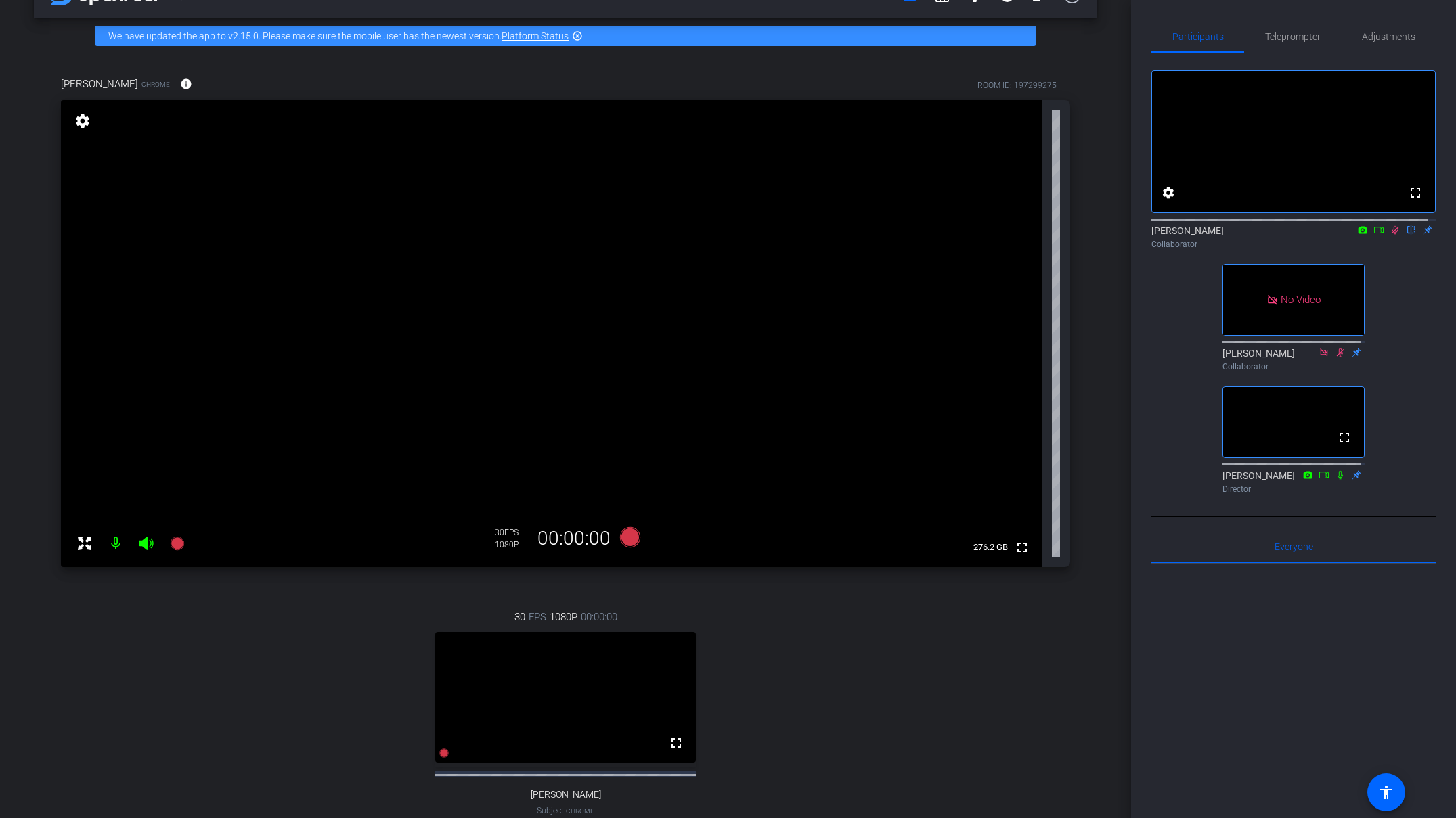
click at [985, 235] on icon at bounding box center [1394, 231] width 11 height 10
